Goal: Task Accomplishment & Management: Manage account settings

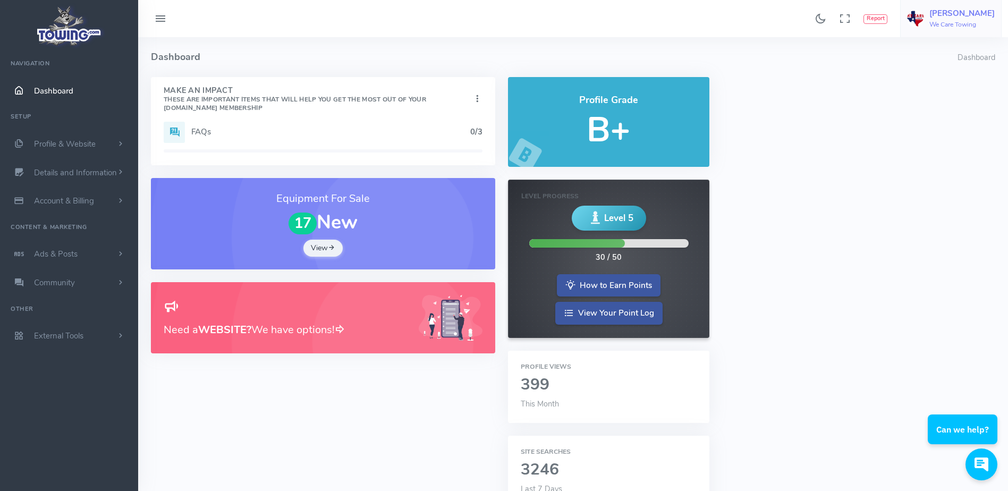
click at [964, 32] on link "Meri atarbekyan We Care Towing" at bounding box center [950, 18] width 101 height 37
click at [949, 98] on span "Switch Companies" at bounding box center [954, 101] width 64 height 11
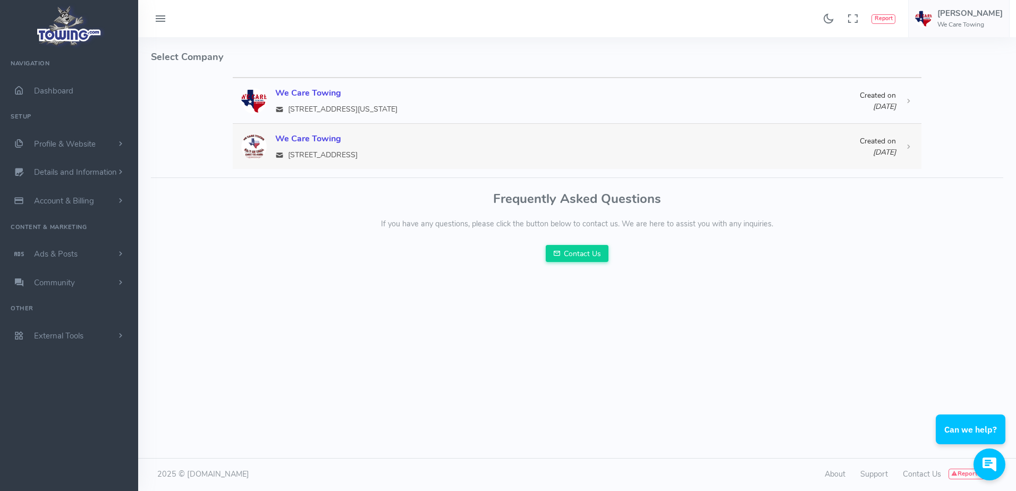
click at [302, 140] on div "We Care Towing" at bounding box center [567, 138] width 584 height 13
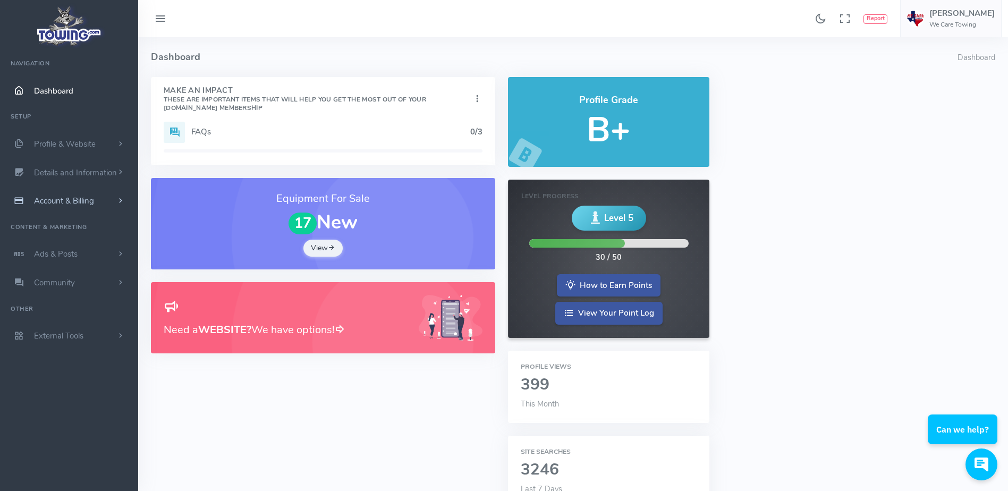
click at [109, 198] on link "Account & Billing" at bounding box center [69, 200] width 138 height 29
click at [65, 318] on link "Cancel" at bounding box center [83, 318] width 112 height 21
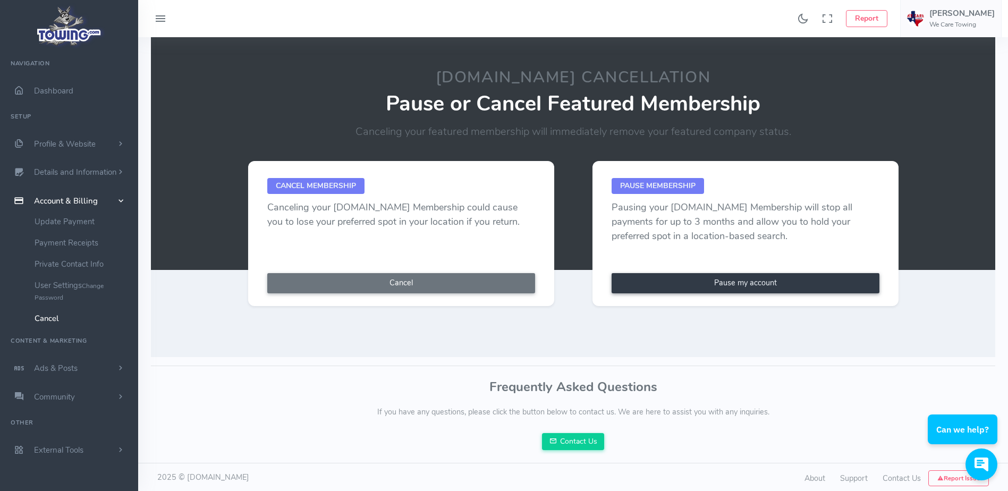
scroll to position [52, 0]
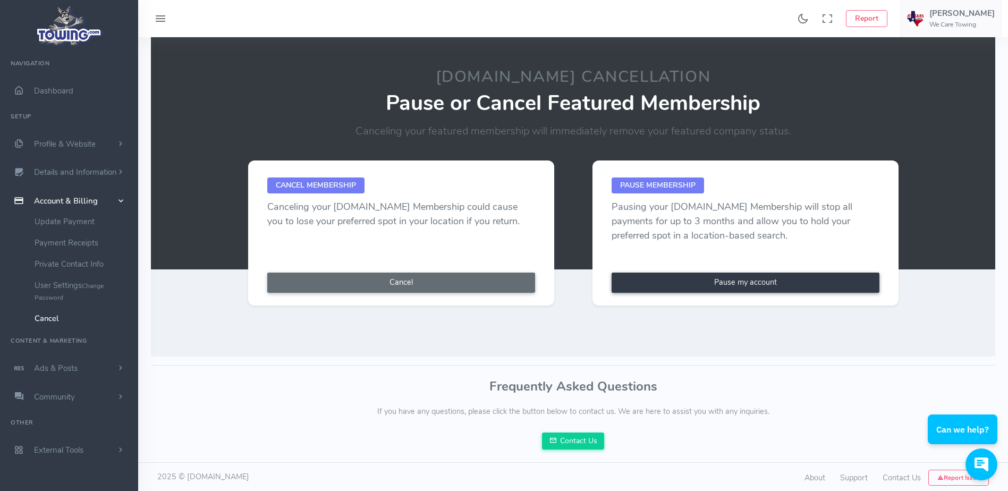
click at [384, 281] on button "Cancel" at bounding box center [401, 283] width 268 height 20
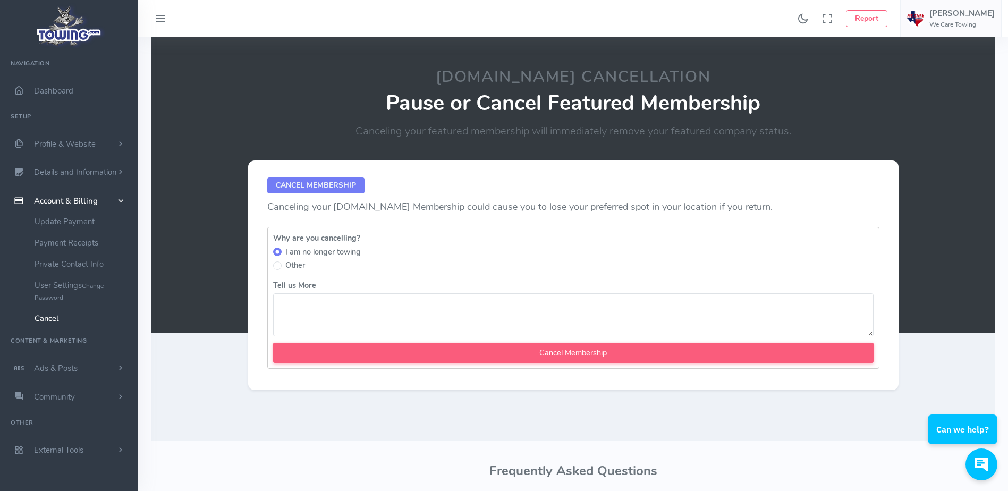
scroll to position [10, 0]
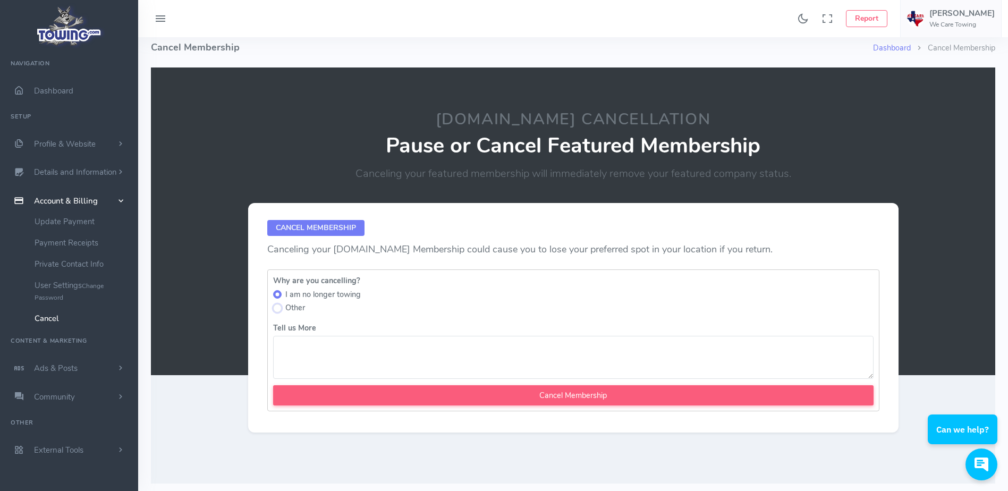
click at [276, 310] on input "Other" at bounding box center [277, 308] width 8 height 8
radio input "true"
click at [300, 355] on textarea "Tell us More" at bounding box center [573, 357] width 600 height 43
click at [396, 345] on textarea "cancelling second location only, orignal location remains active" at bounding box center [573, 357] width 600 height 43
type textarea "cancelling second location only, original location remains active"
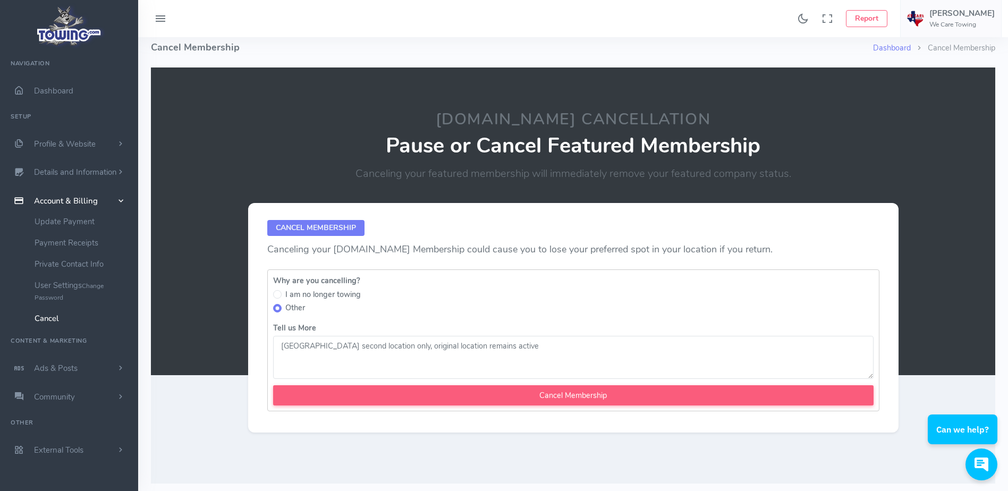
click at [513, 308] on div "Other" at bounding box center [573, 309] width 600 height 14
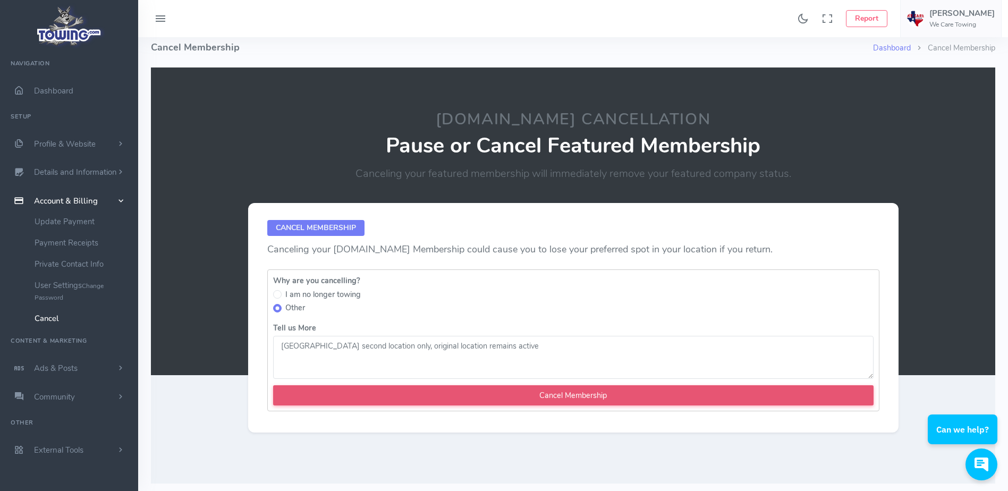
click at [558, 398] on input "Cancel Membership" at bounding box center [573, 395] width 600 height 20
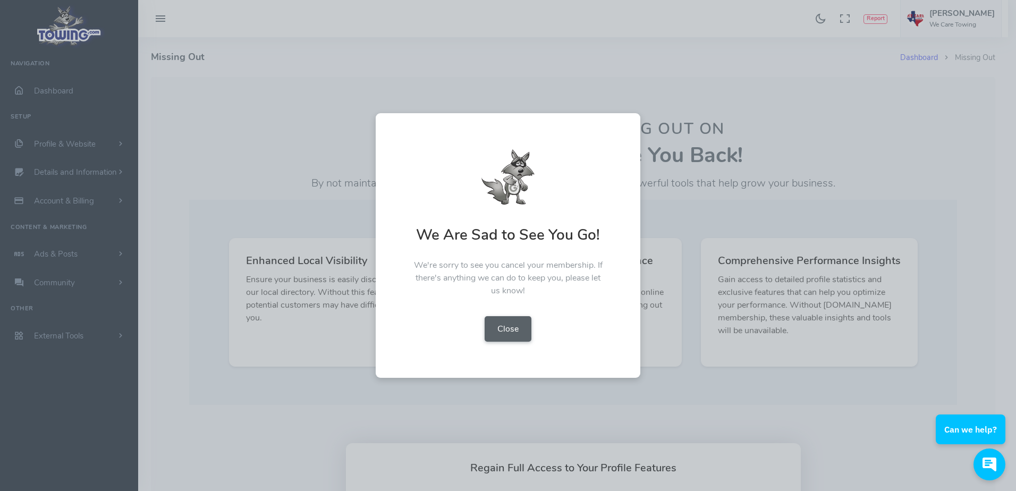
click at [494, 333] on button "Close" at bounding box center [507, 328] width 47 height 25
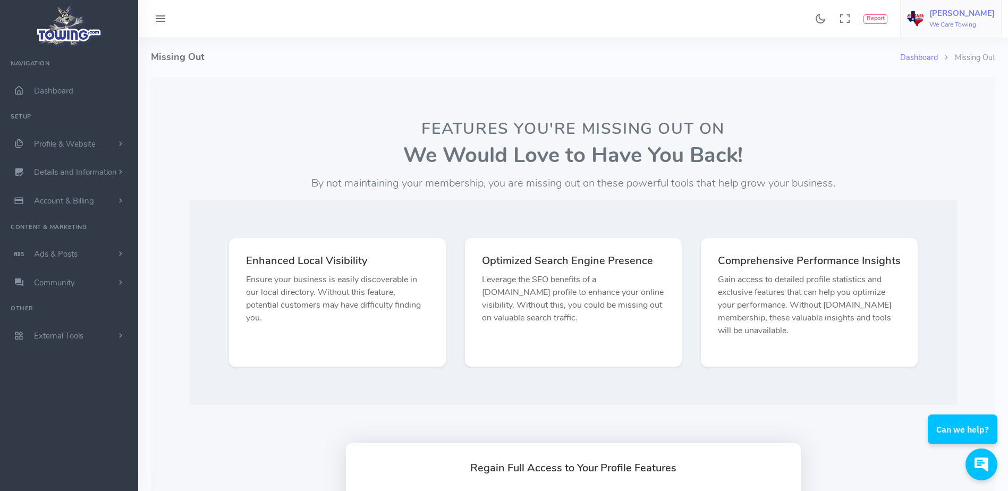
click at [972, 31] on link "Meri atarbekyan We Care Towing" at bounding box center [950, 18] width 101 height 37
click at [933, 124] on span "Logout" at bounding box center [934, 120] width 24 height 11
